Goal: Transaction & Acquisition: Obtain resource

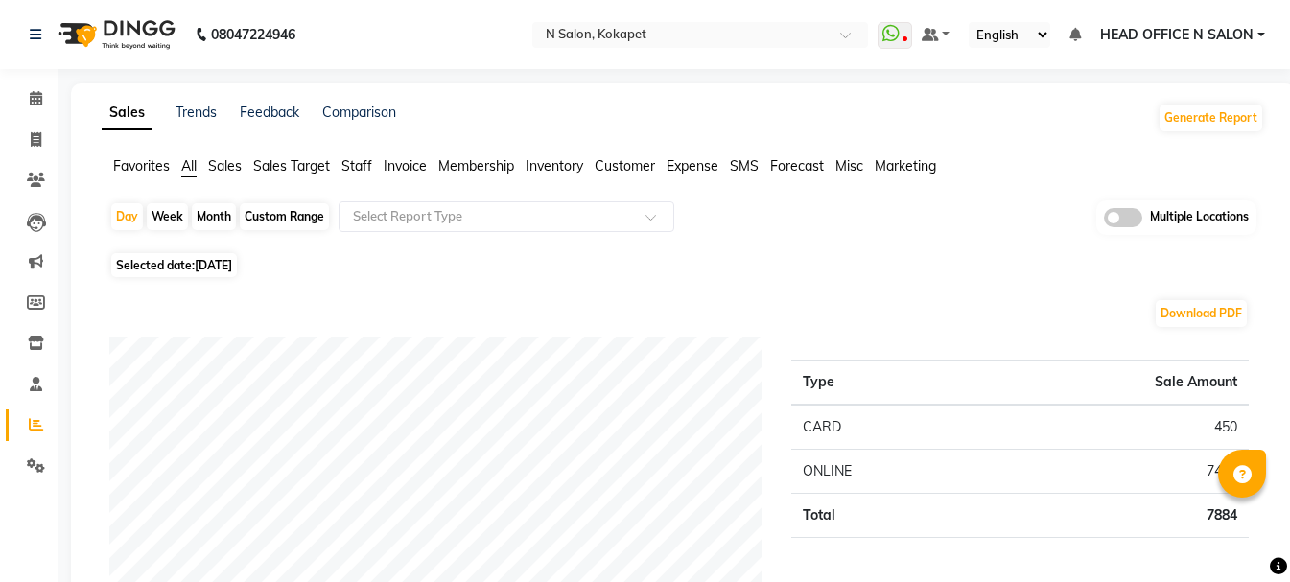
click at [1235, 30] on span "HEAD OFFICE N SALON" at bounding box center [1176, 35] width 153 height 20
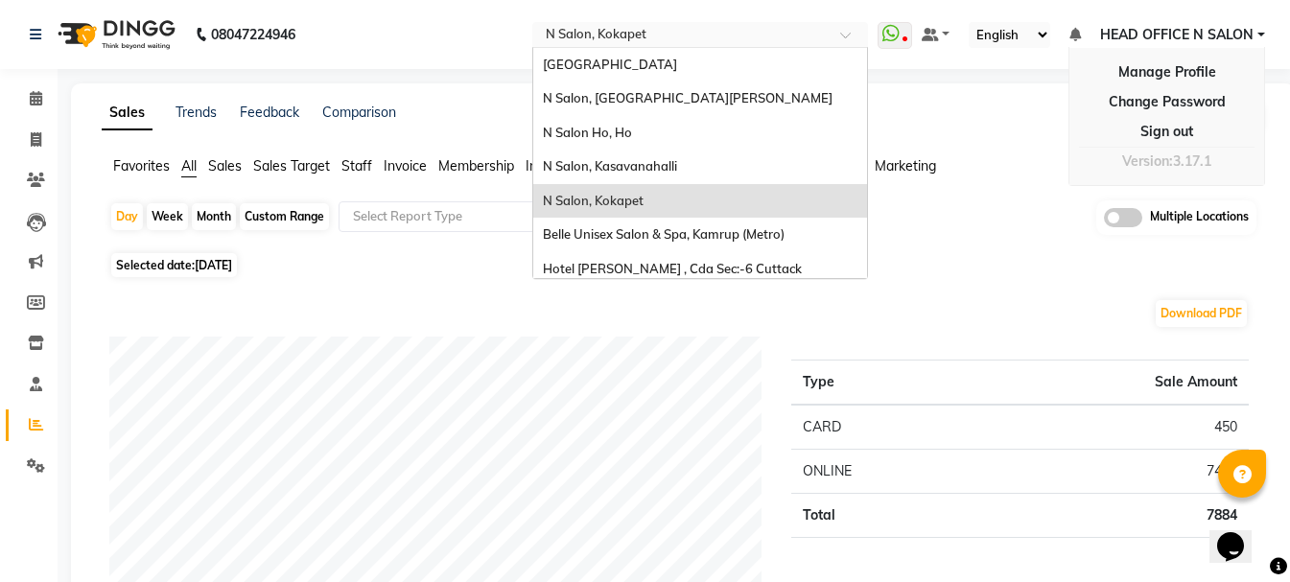
click at [718, 31] on input "text" at bounding box center [681, 36] width 278 height 19
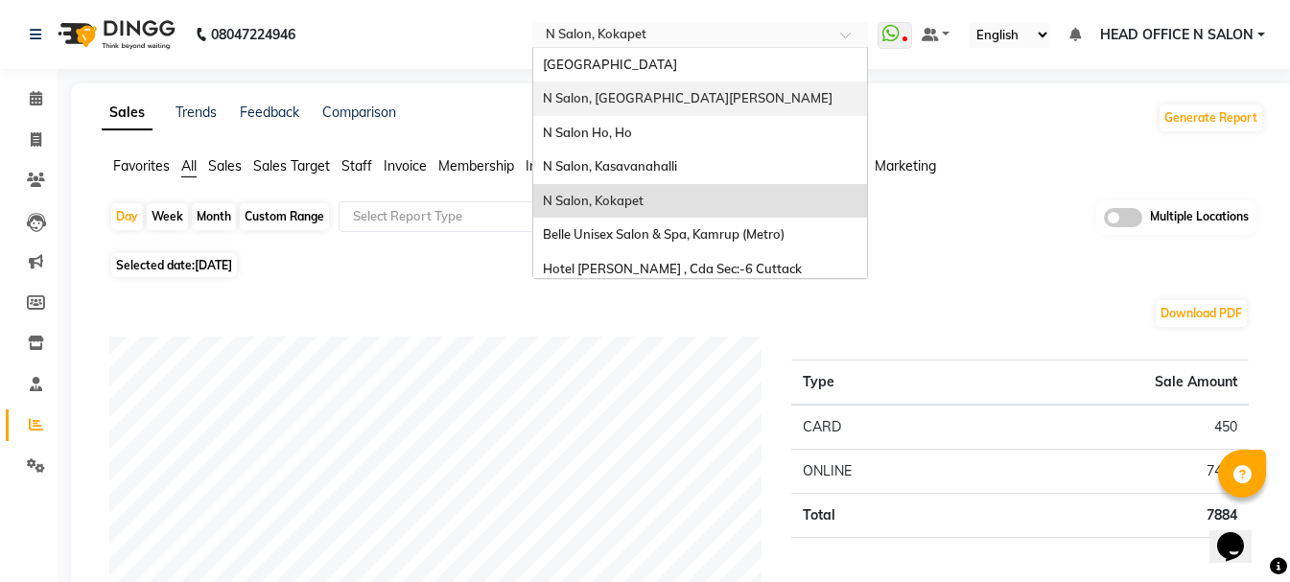
click at [680, 94] on span "N Salon, [GEOGRAPHIC_DATA][PERSON_NAME]" at bounding box center [688, 97] width 290 height 15
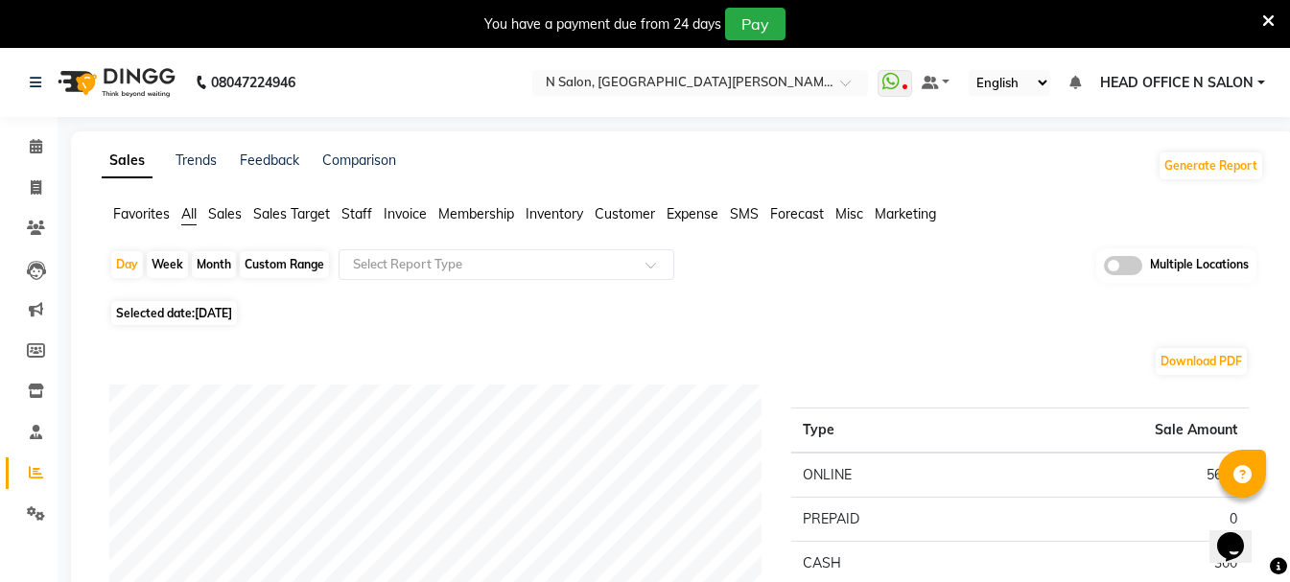
click at [222, 218] on span "Sales" at bounding box center [225, 213] width 34 height 17
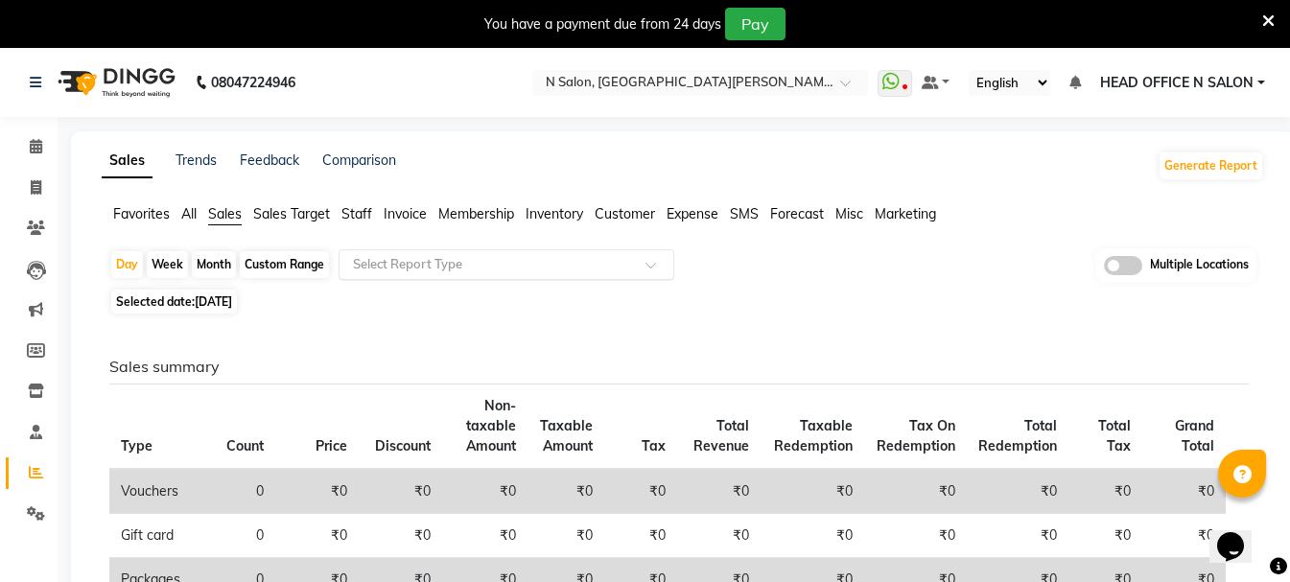
click at [482, 263] on input "text" at bounding box center [487, 264] width 276 height 19
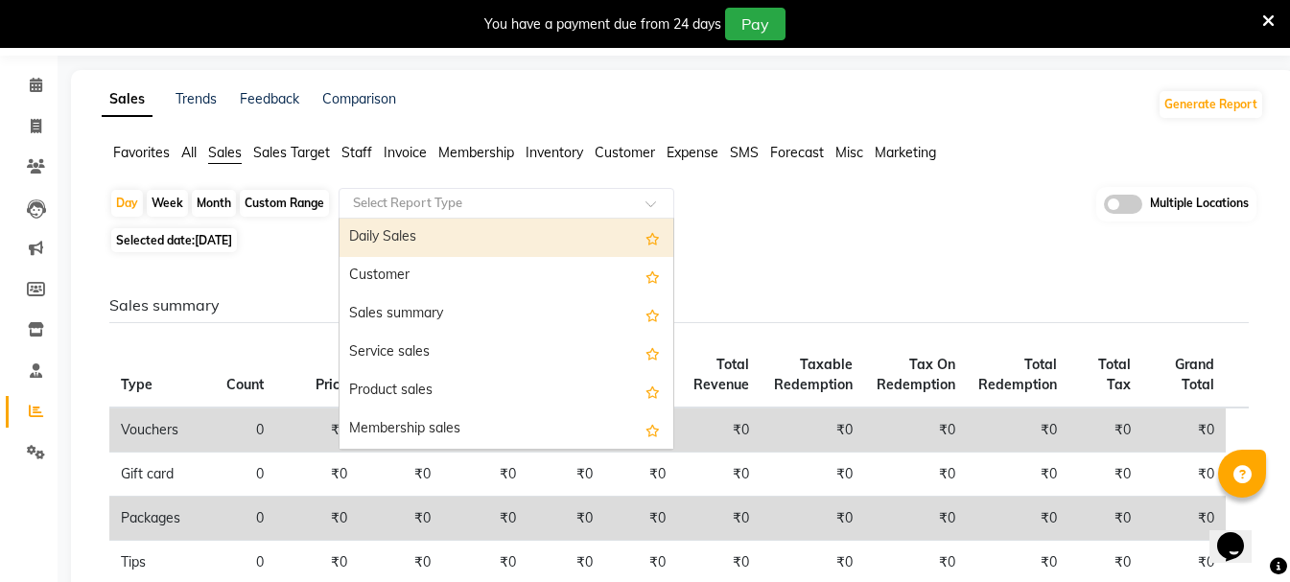
scroll to position [96, 0]
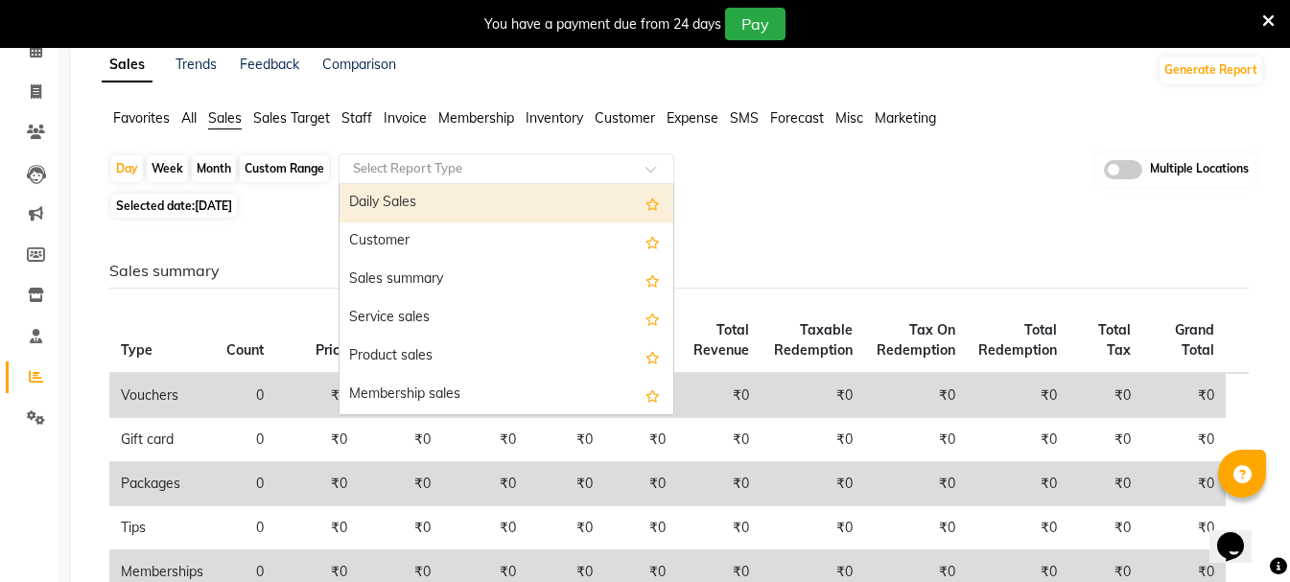
click at [490, 203] on div "Daily Sales" at bounding box center [507, 203] width 334 height 38
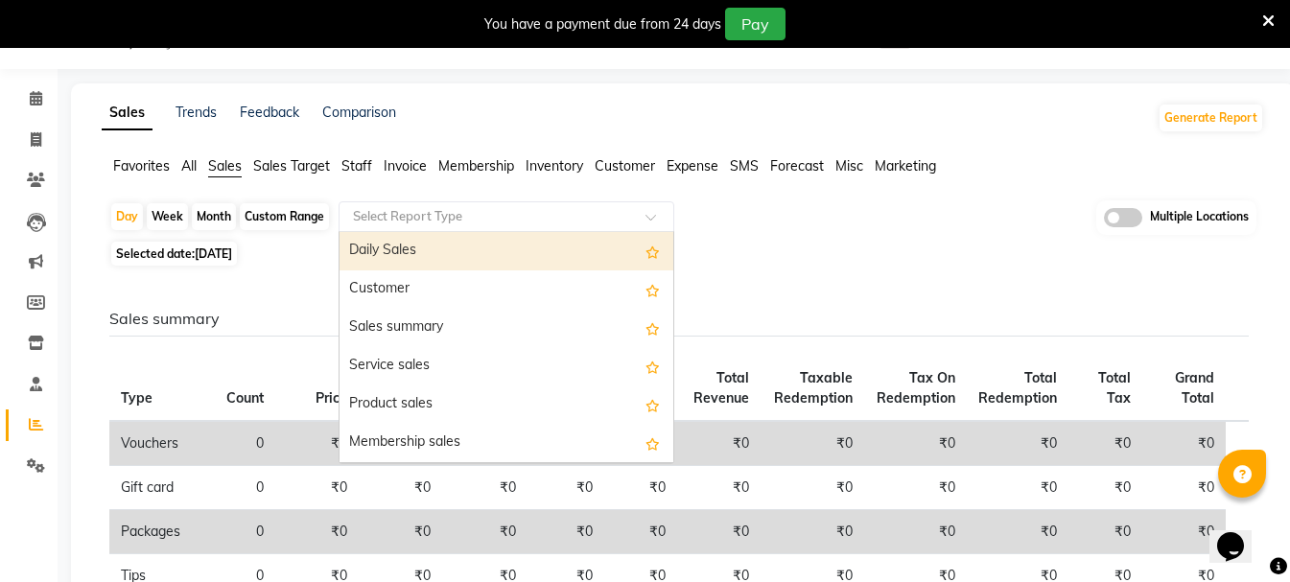
select select "full_report"
select select "csv"
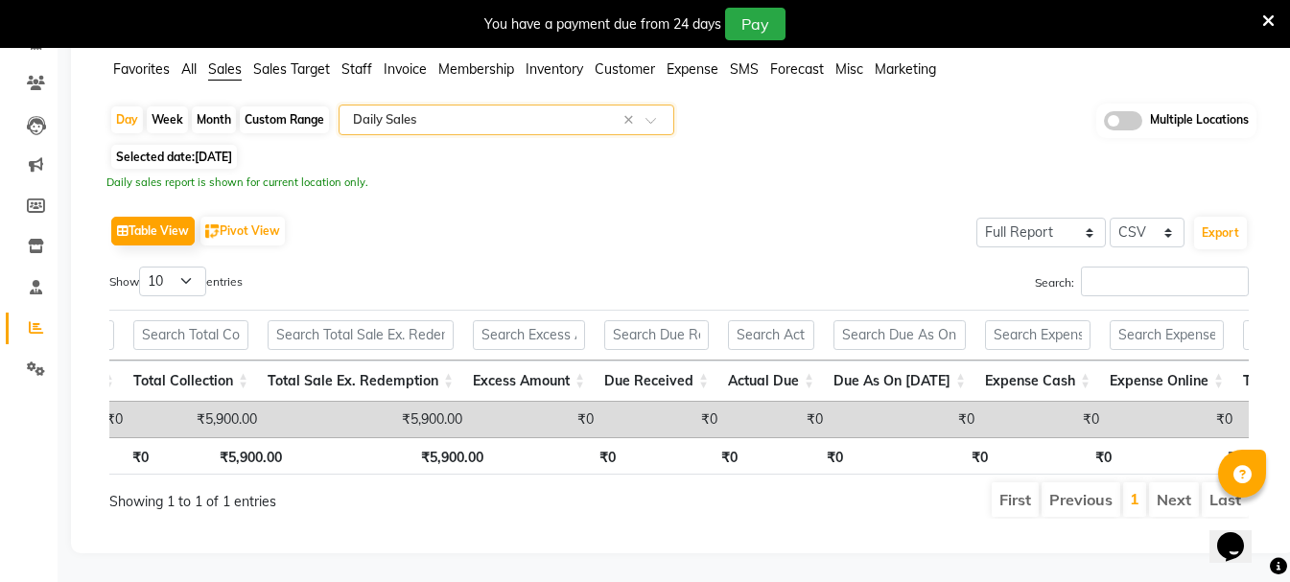
scroll to position [78, 0]
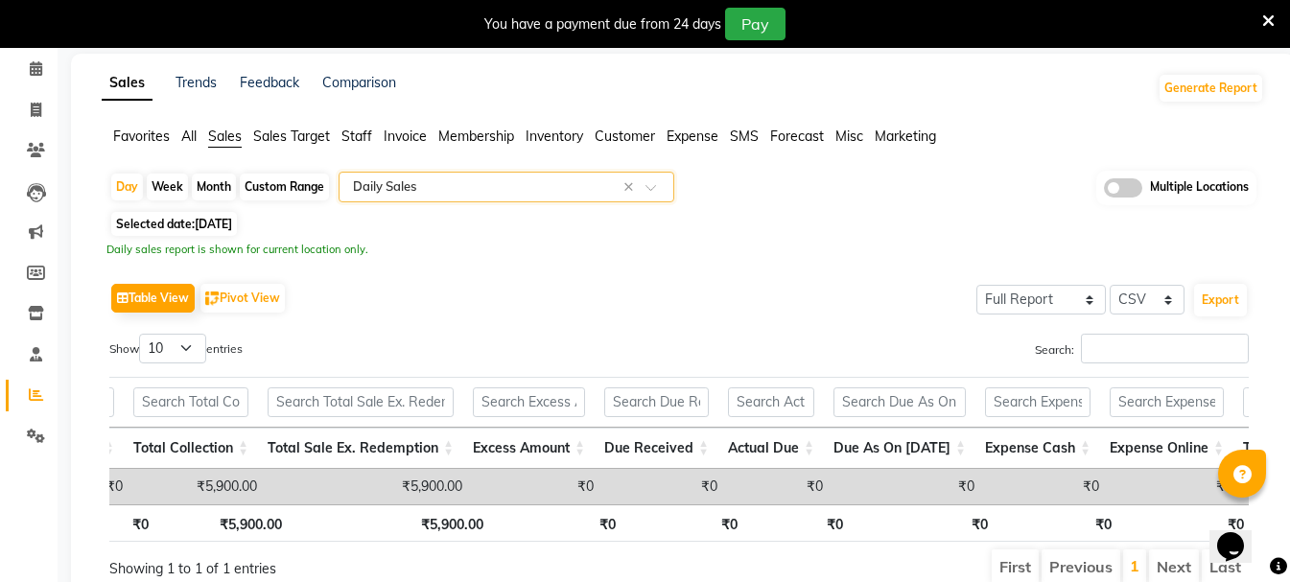
click at [641, 193] on div at bounding box center [507, 186] width 334 height 19
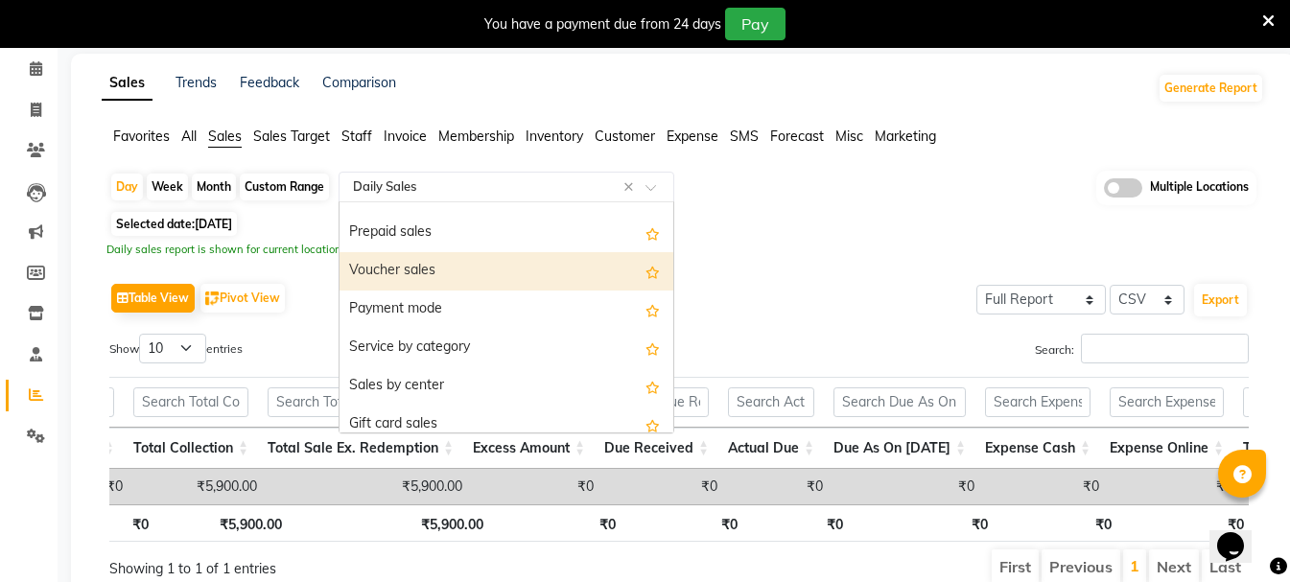
scroll to position [288, 0]
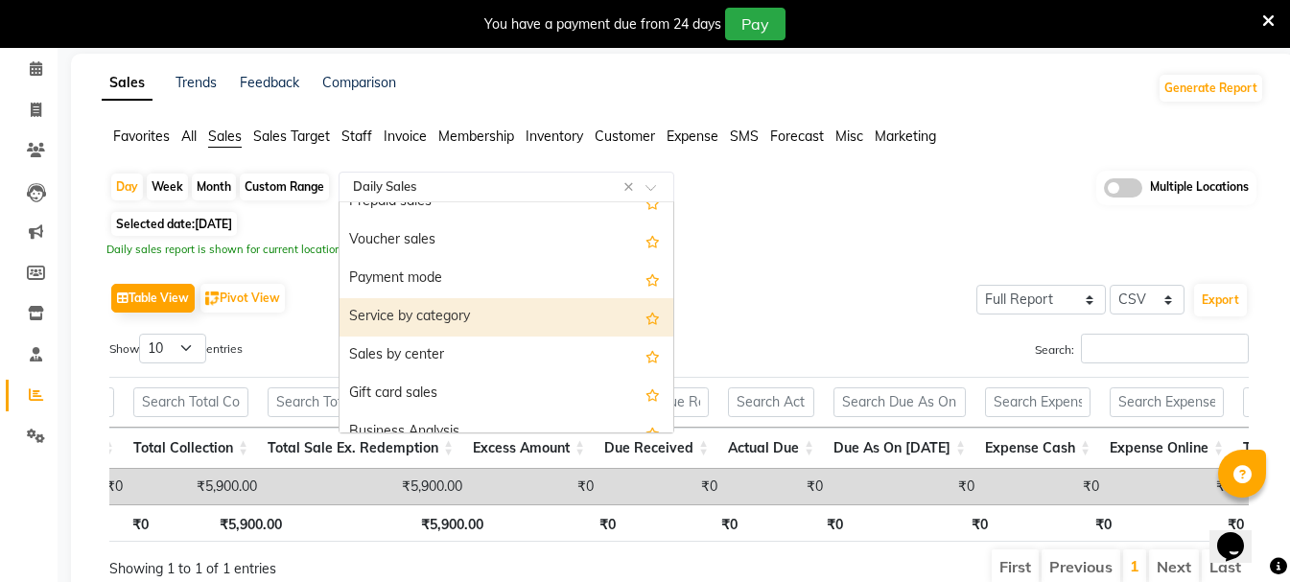
click at [509, 315] on div "Service by category" at bounding box center [507, 317] width 334 height 38
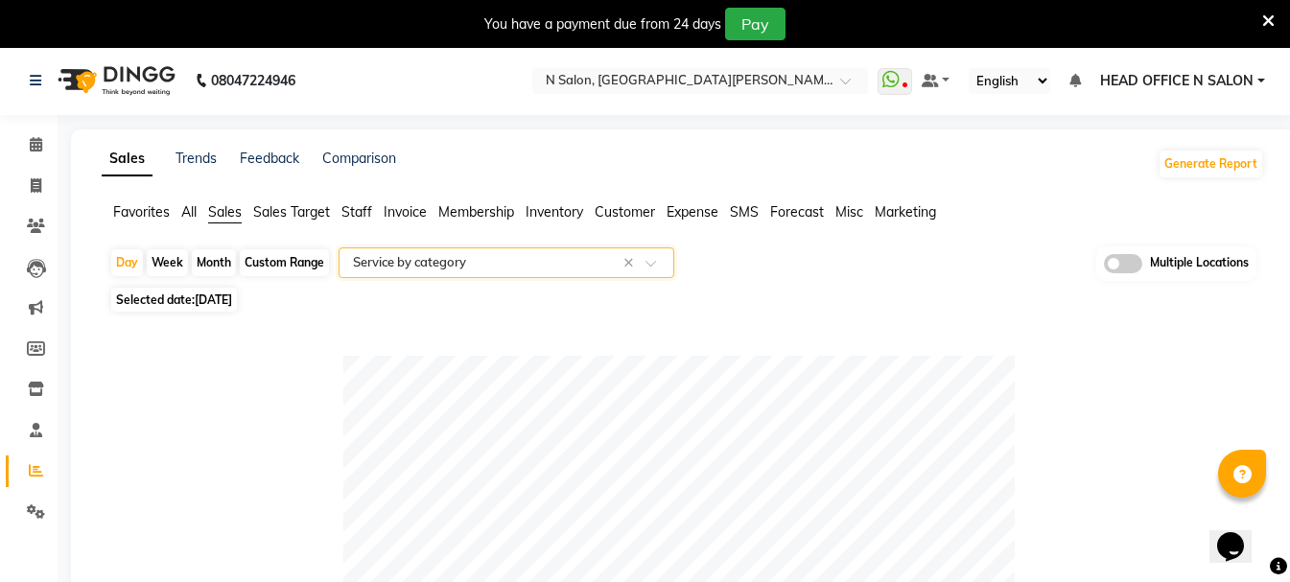
scroll to position [0, 0]
click at [643, 271] on div at bounding box center [507, 264] width 334 height 19
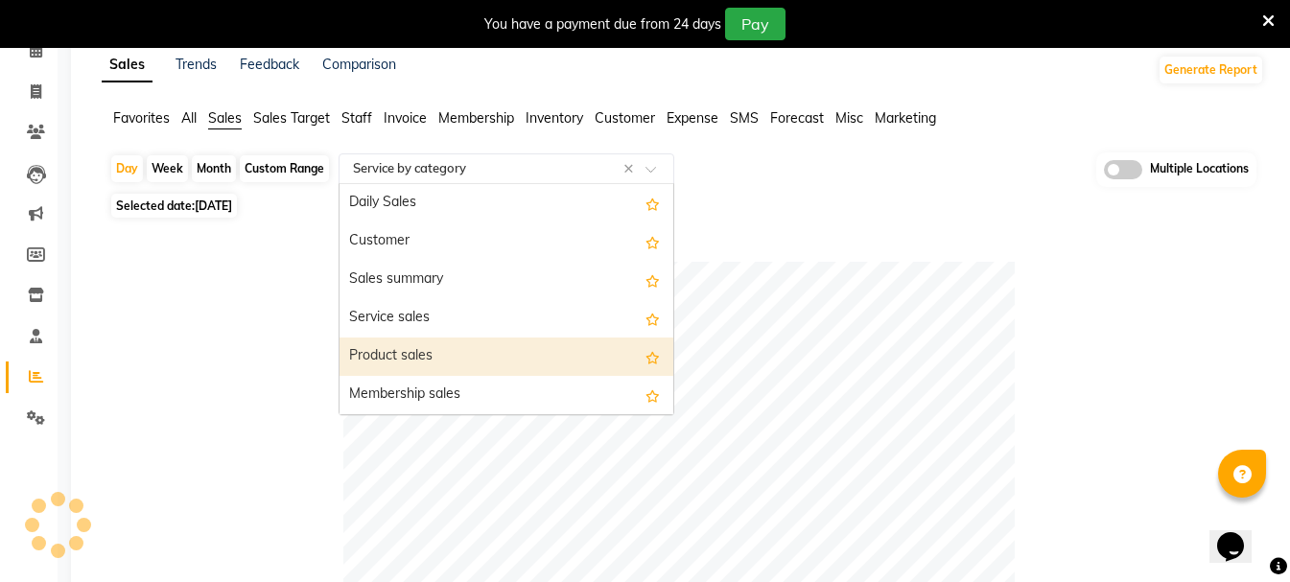
scroll to position [96, 0]
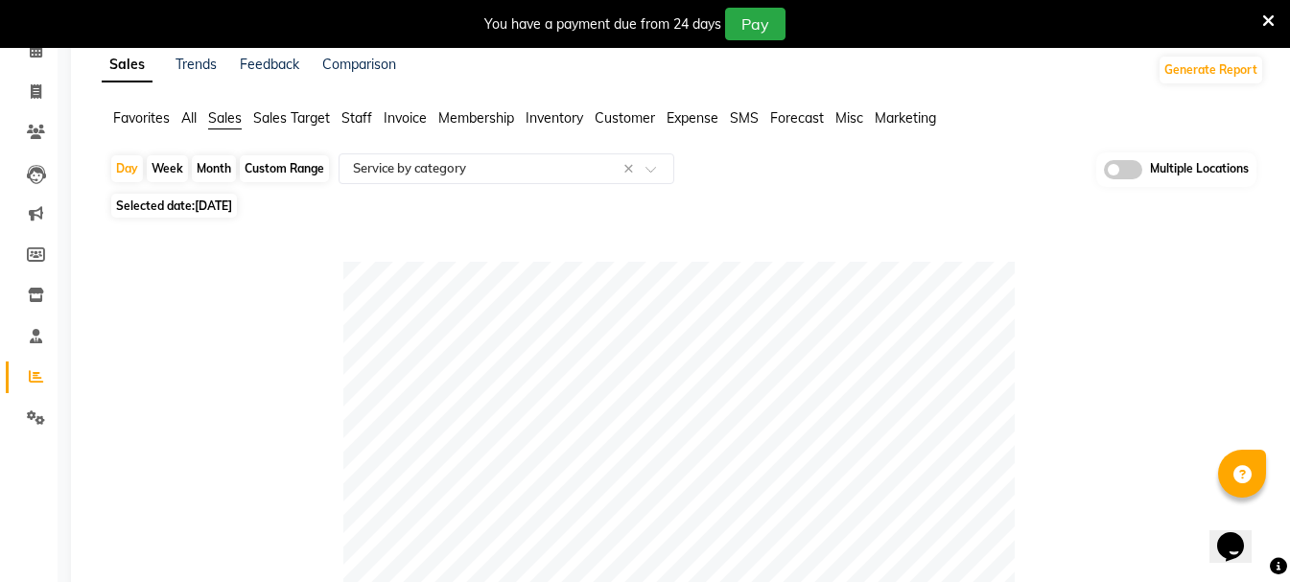
click at [407, 117] on span "Invoice" at bounding box center [405, 117] width 43 height 17
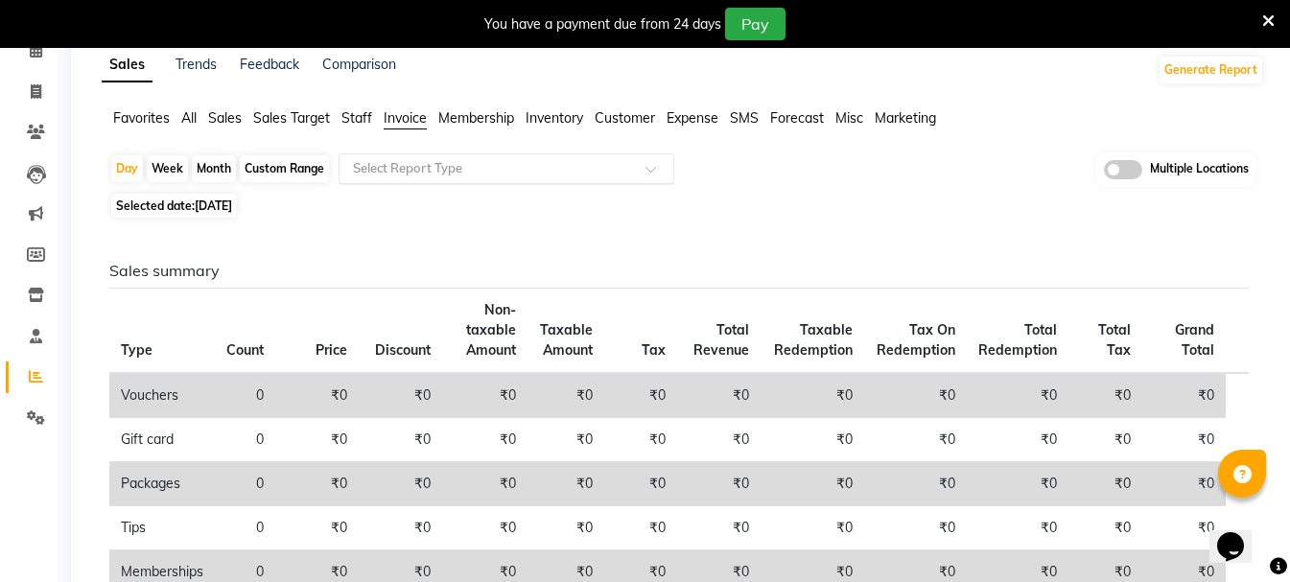
click at [493, 165] on input "text" at bounding box center [487, 168] width 276 height 19
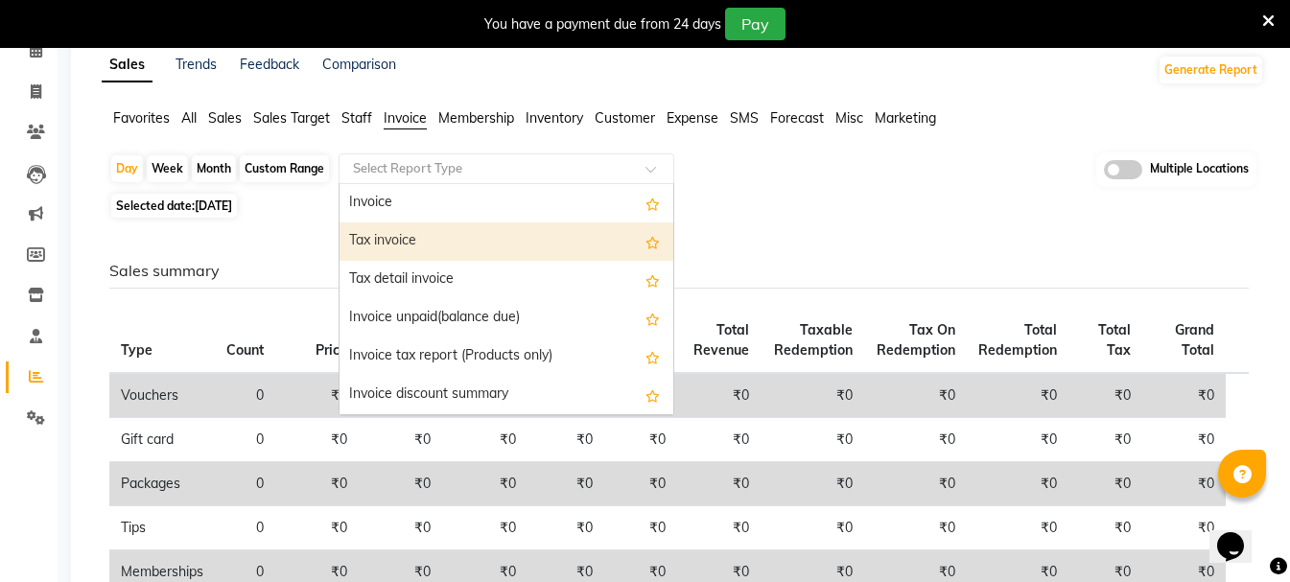
click at [464, 234] on div "Tax invoice" at bounding box center [507, 242] width 334 height 38
select select "full_report"
select select "csv"
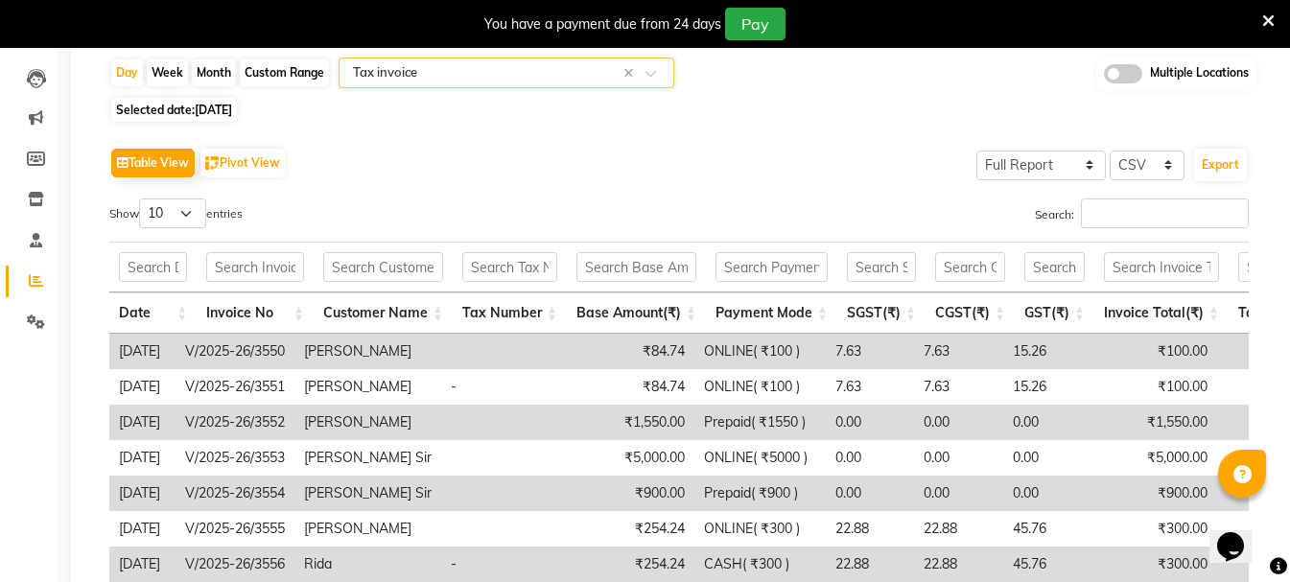
click at [211, 80] on div "Month" at bounding box center [214, 72] width 44 height 27
select select "9"
select select "2025"
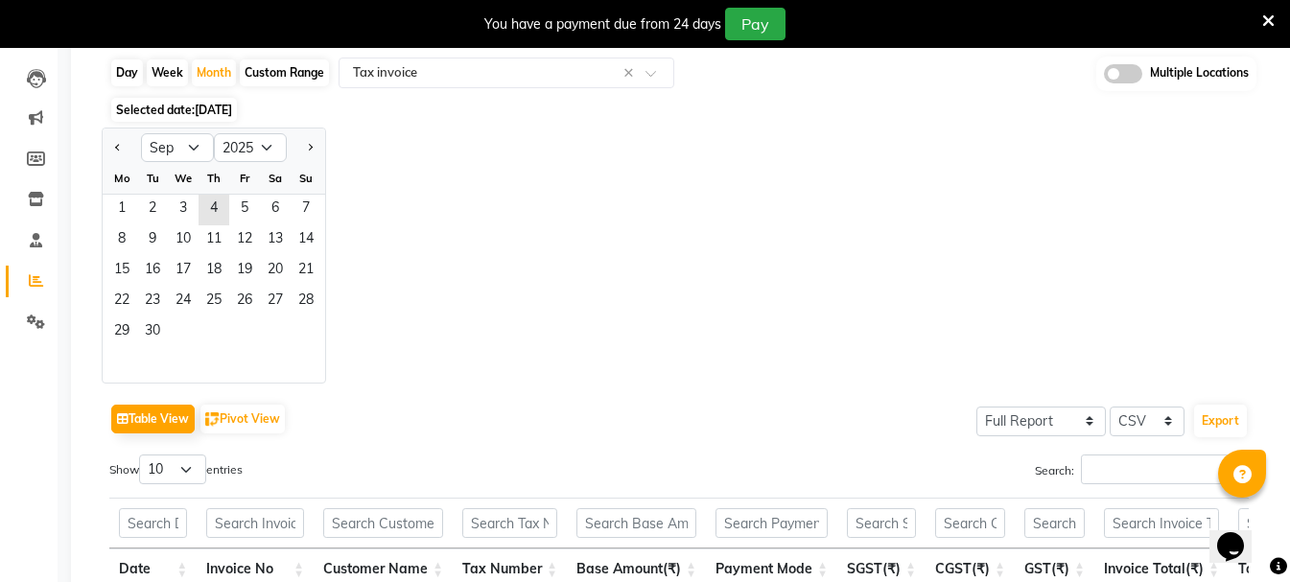
click at [109, 156] on div at bounding box center [122, 147] width 38 height 31
click at [127, 154] on div at bounding box center [122, 147] width 38 height 31
click at [122, 152] on button "Previous month" at bounding box center [117, 147] width 15 height 31
select select "8"
click at [246, 204] on span "1" at bounding box center [244, 210] width 31 height 31
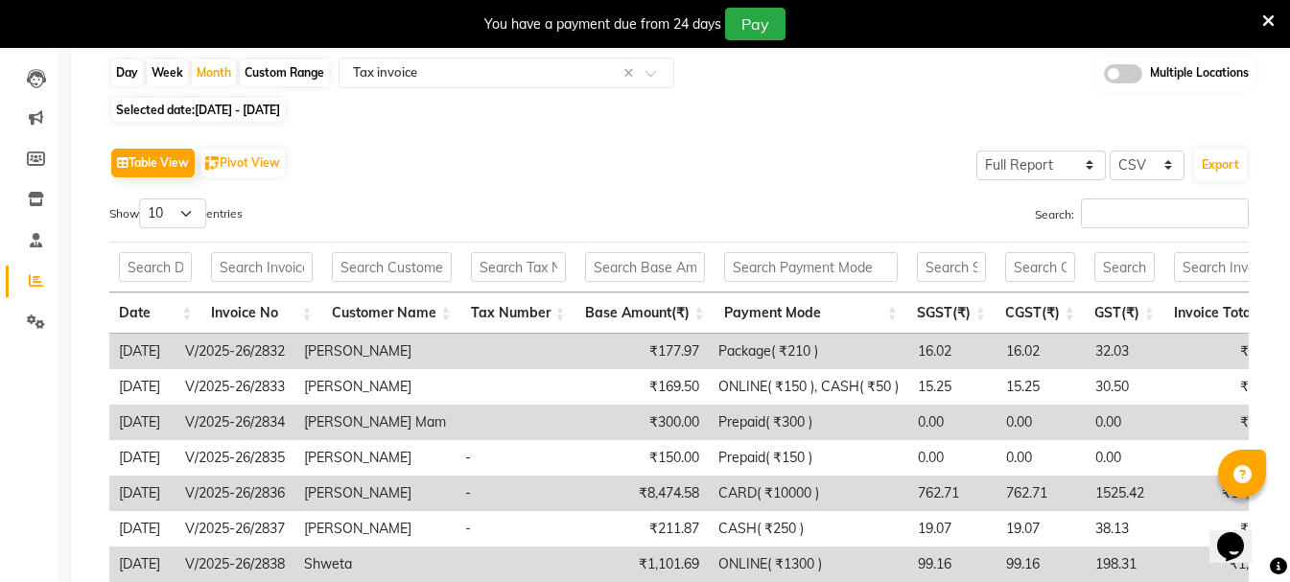
click at [231, 59] on div "Day Week Month Custom Range Select Report Type × Tax invoice × Multiple Locatio…" at bounding box center [682, 74] width 1147 height 35
click at [214, 71] on div "Month" at bounding box center [214, 72] width 44 height 27
select select "8"
select select "2025"
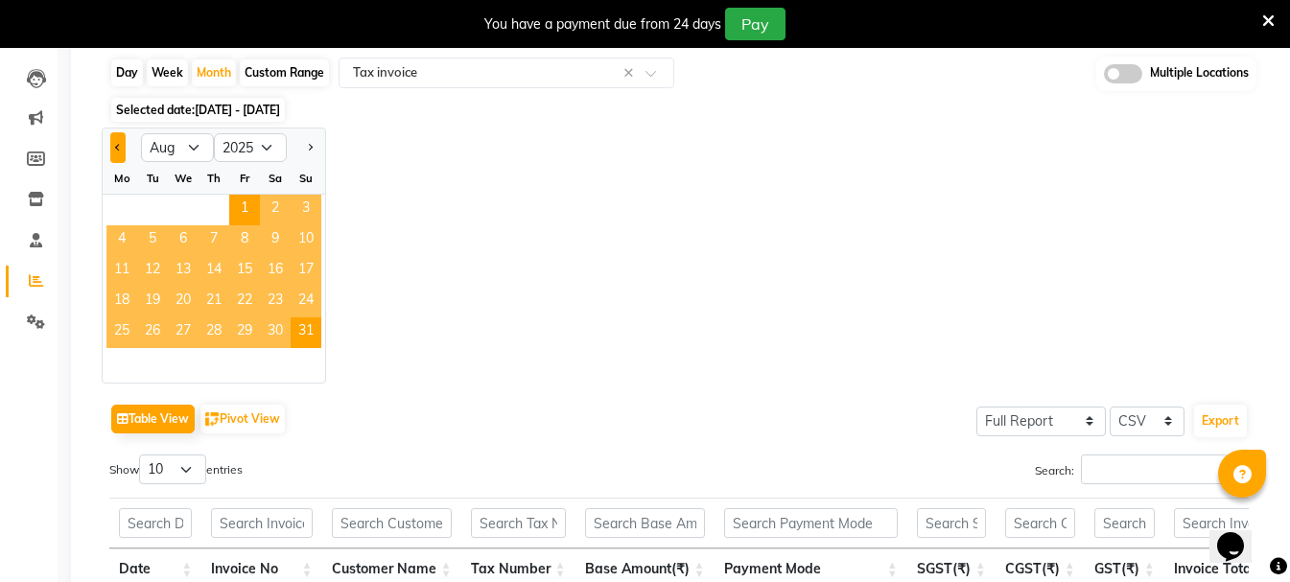
click at [123, 147] on button "Previous month" at bounding box center [117, 147] width 15 height 31
select select "7"
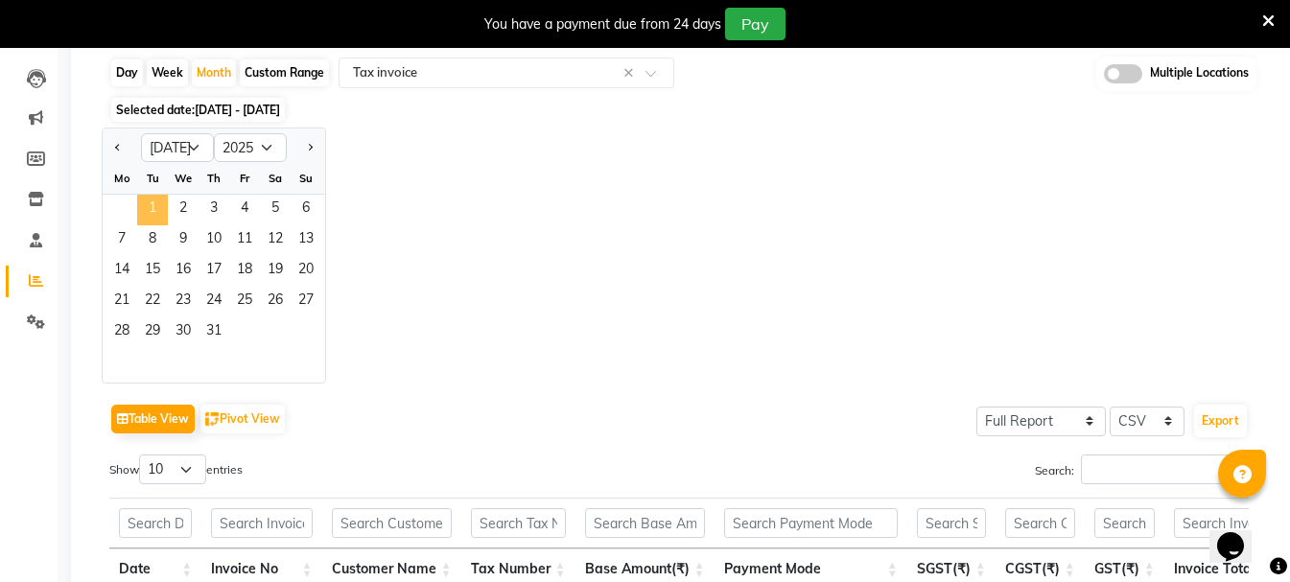
click at [159, 206] on span "1" at bounding box center [152, 210] width 31 height 31
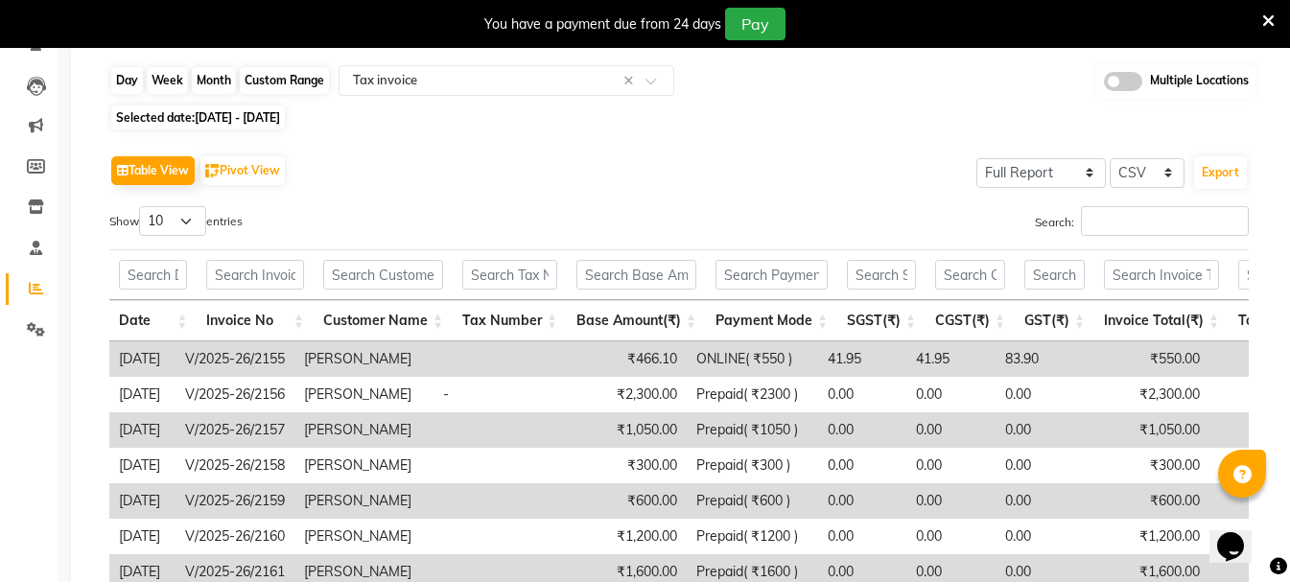
click at [210, 89] on div "Month" at bounding box center [214, 80] width 44 height 27
select select "7"
select select "2025"
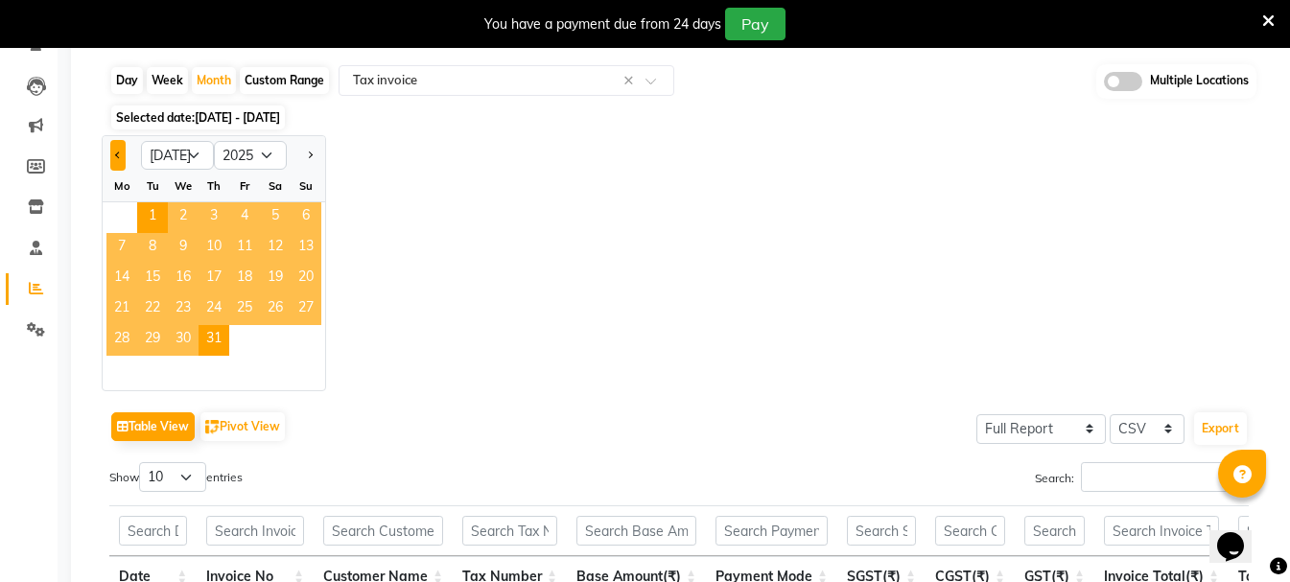
click at [121, 153] on span "Previous month" at bounding box center [118, 154] width 7 height 7
select select "6"
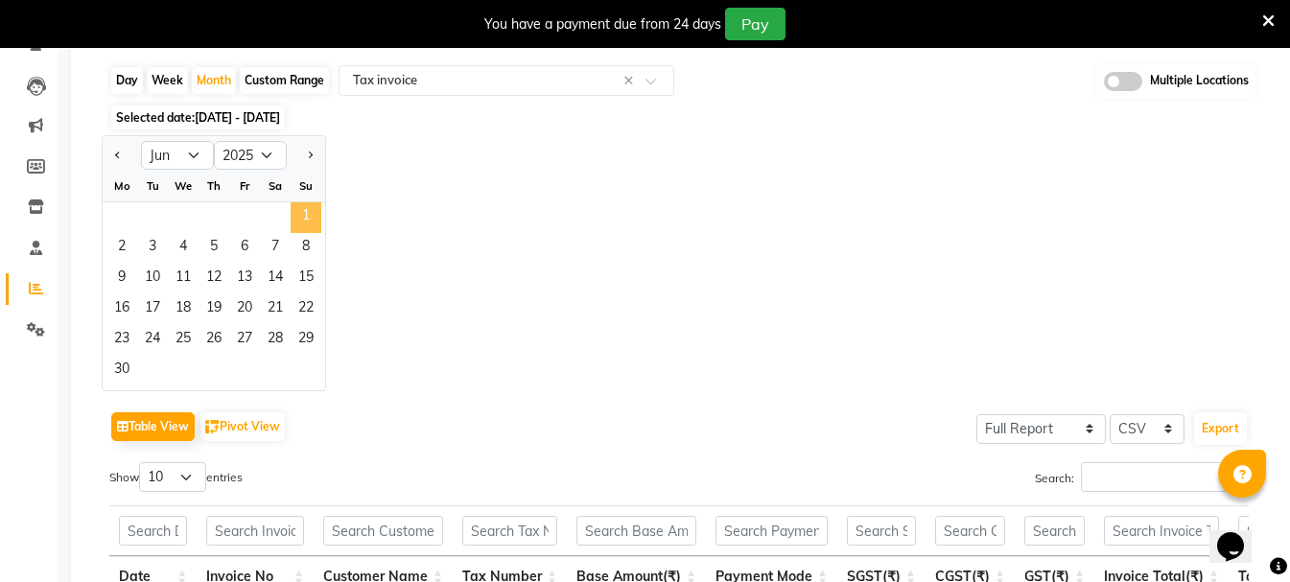
click at [302, 212] on span "1" at bounding box center [306, 217] width 31 height 31
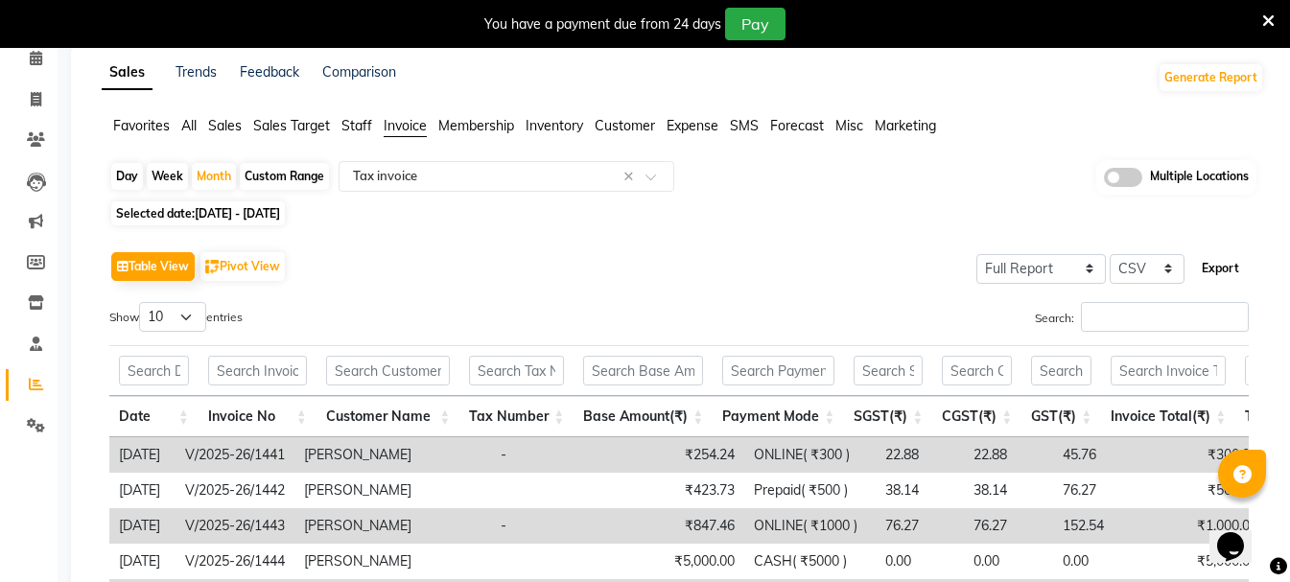
click at [1212, 260] on button "Export" at bounding box center [1220, 268] width 53 height 33
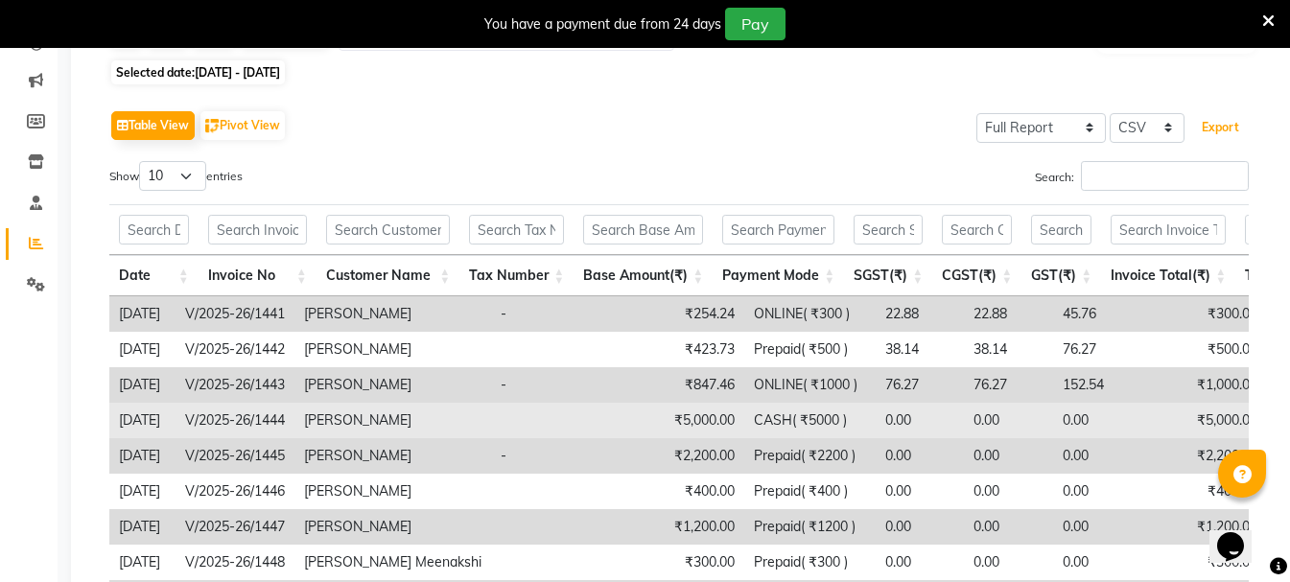
scroll to position [280, 0]
